Goal: Task Accomplishment & Management: Use online tool/utility

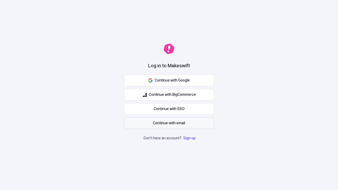
click at [169, 123] on span "Continue with email" at bounding box center [169, 123] width 32 height 6
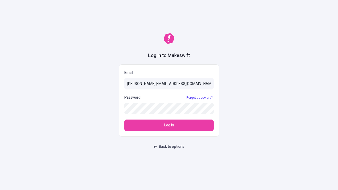
type input "sasha+test-ui@makeswift.com"
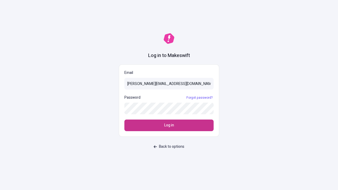
click at [169, 125] on span "Log in" at bounding box center [169, 125] width 10 height 6
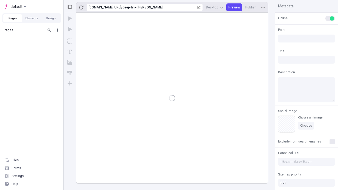
type input "/deep-link-[PERSON_NAME]"
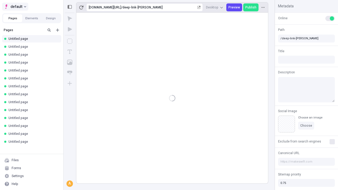
click at [15, 7] on span "default" at bounding box center [17, 6] width 12 height 6
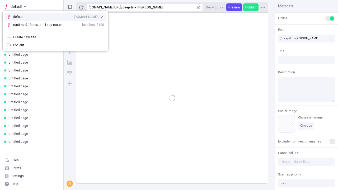
click at [74, 16] on div "[DOMAIN_NAME]" at bounding box center [86, 17] width 24 height 4
